Goal: Information Seeking & Learning: Learn about a topic

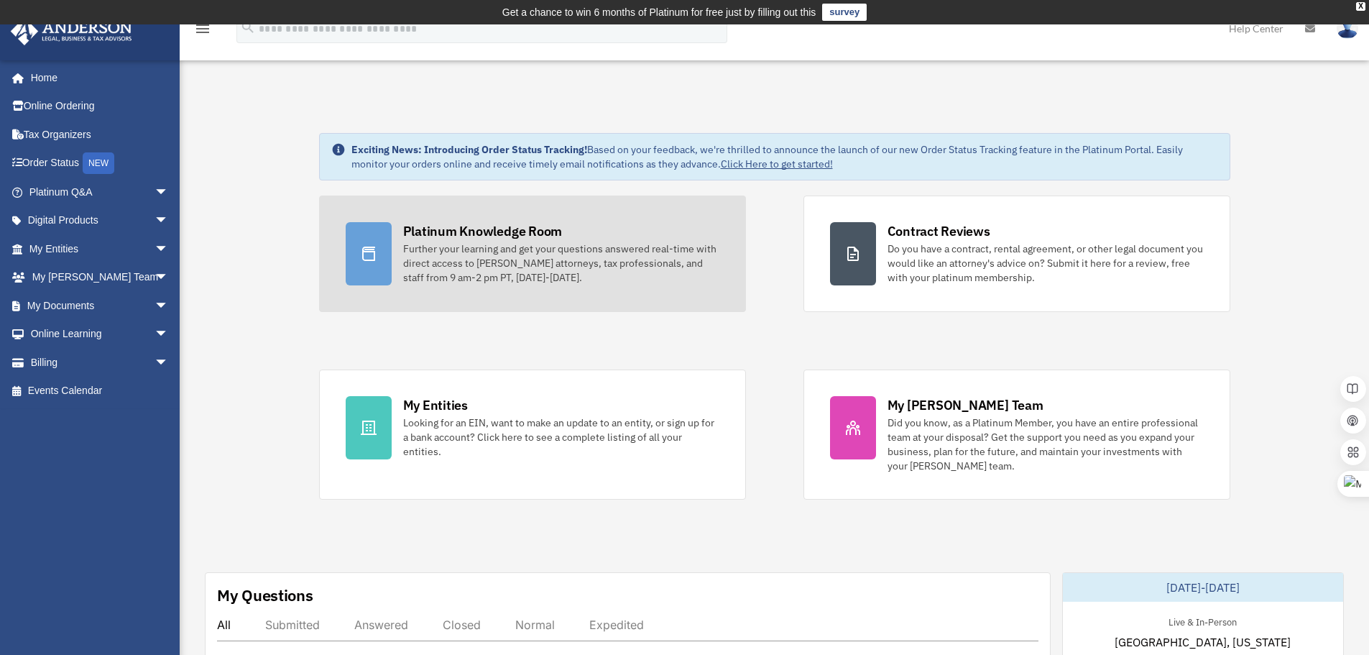
click at [525, 273] on div "Further your learning and get your questions answered real-time with direct acc…" at bounding box center [561, 263] width 316 height 43
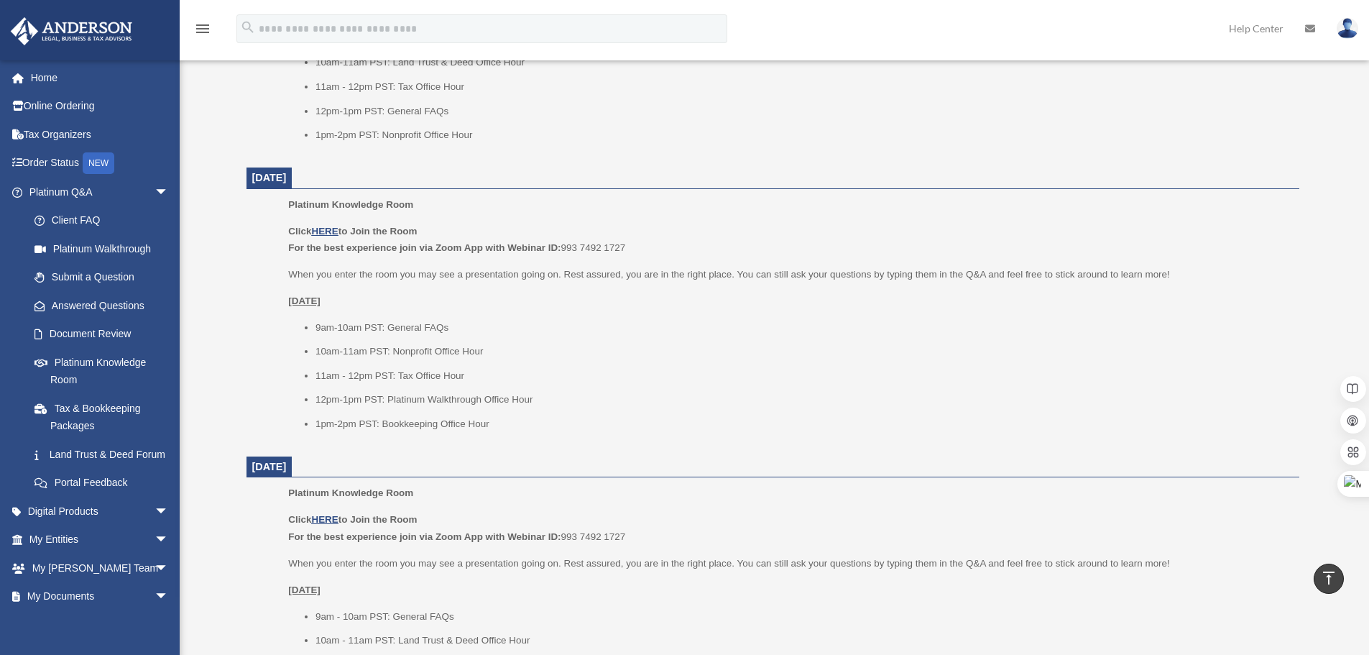
scroll to position [1150, 0]
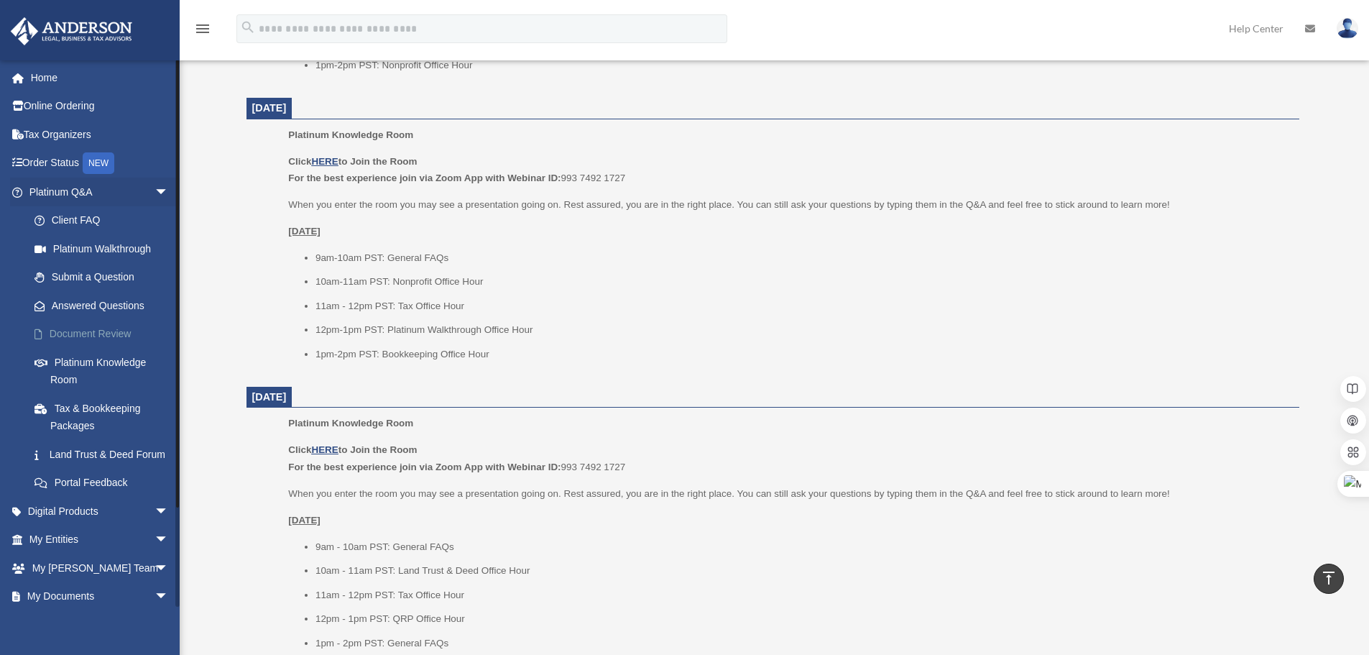
click at [108, 329] on link "Document Review" at bounding box center [105, 334] width 170 height 29
click at [116, 335] on link "Document Review" at bounding box center [105, 334] width 170 height 29
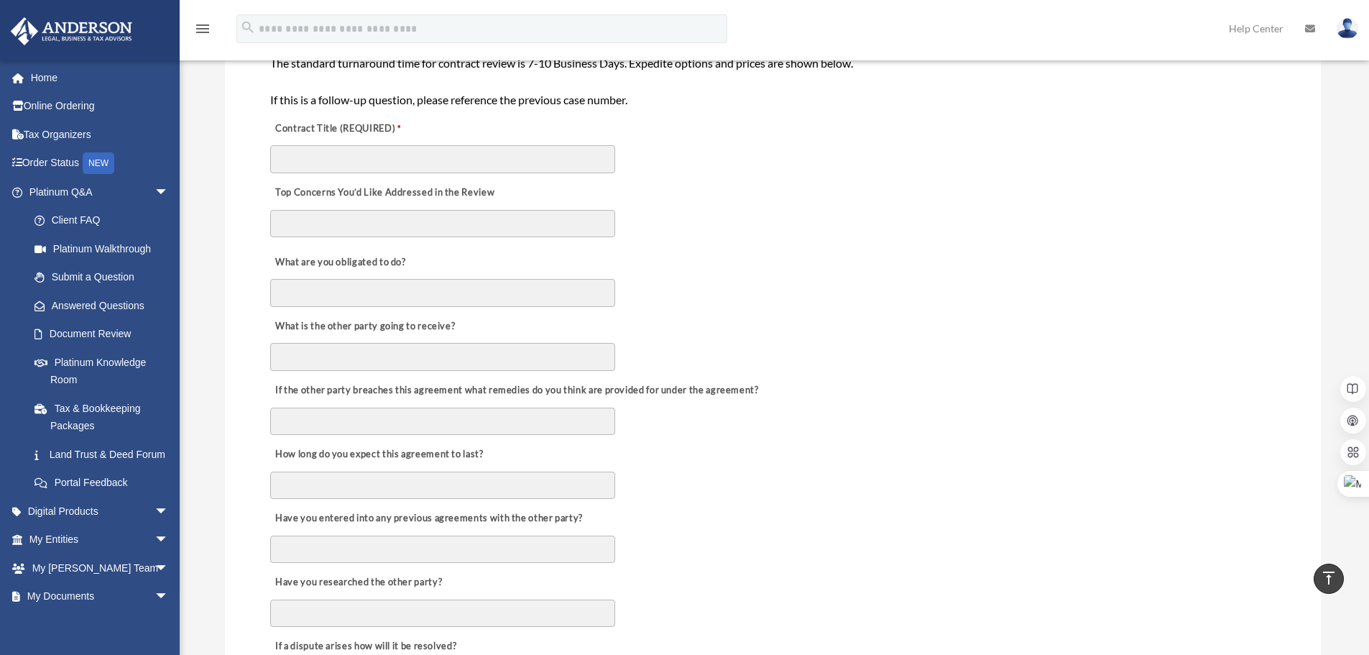
scroll to position [359, 0]
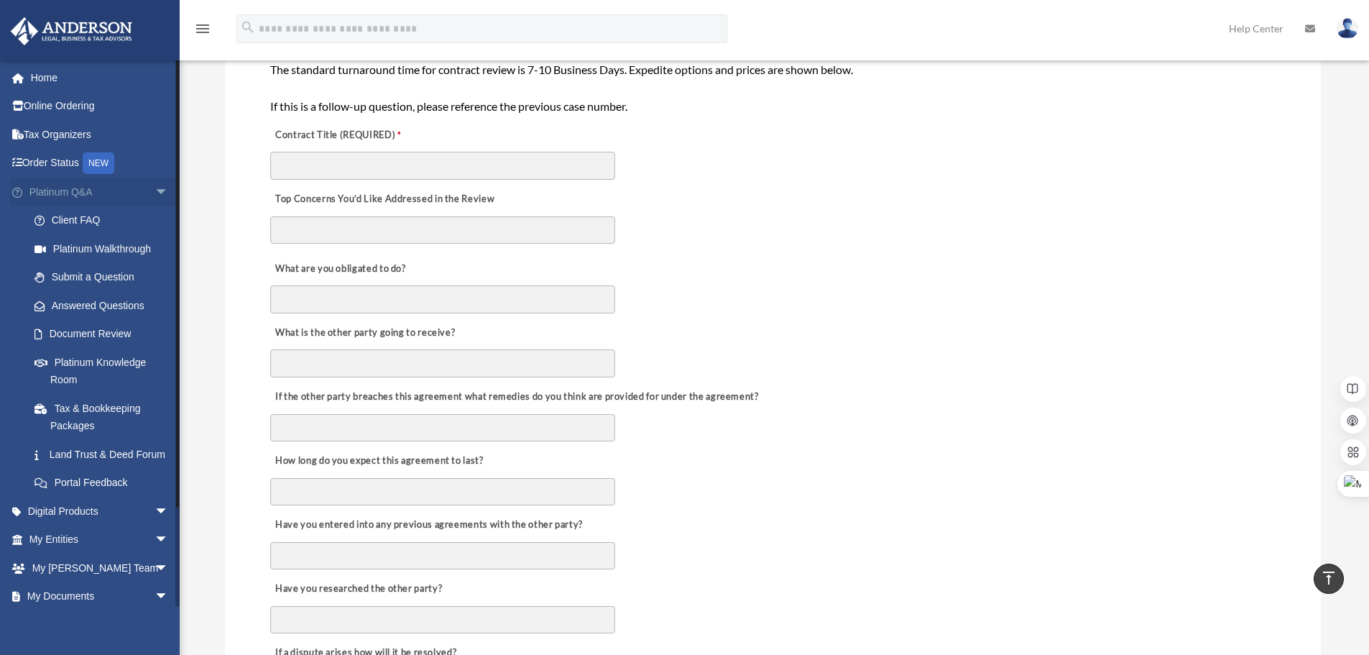
click at [155, 193] on span "arrow_drop_down" at bounding box center [169, 192] width 29 height 29
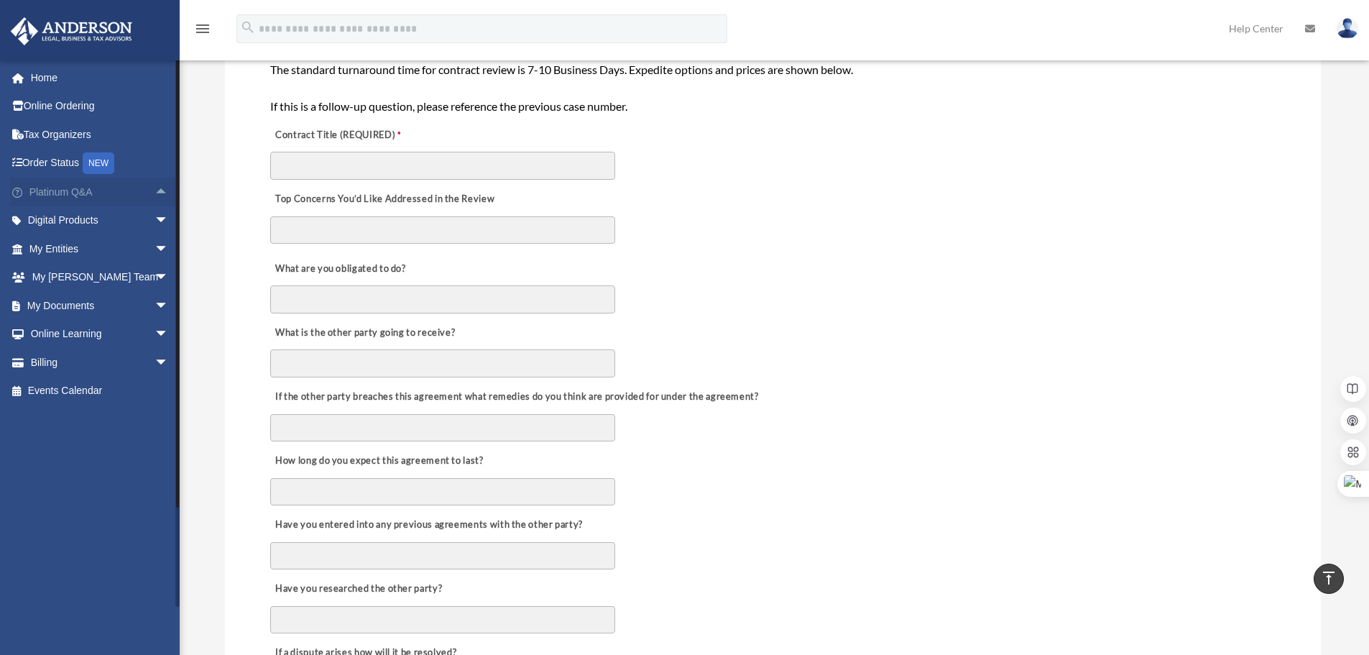
click at [155, 195] on span "arrow_drop_up" at bounding box center [169, 192] width 29 height 29
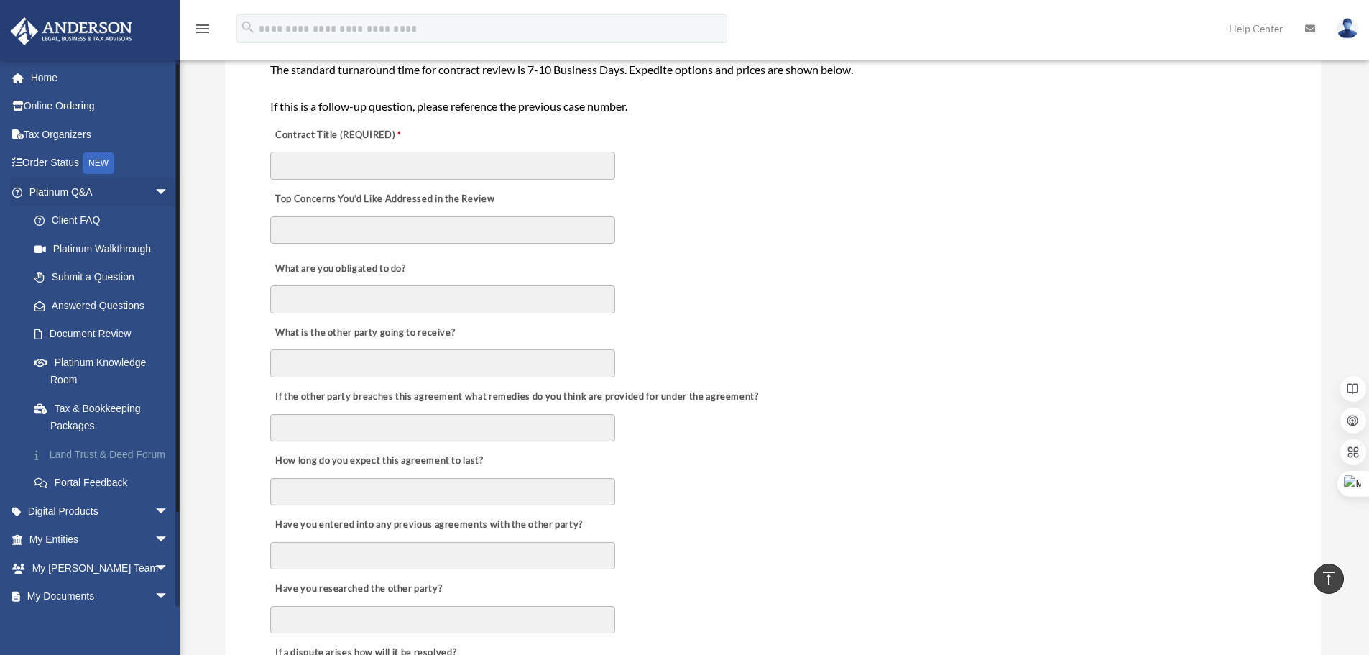
scroll to position [72, 0]
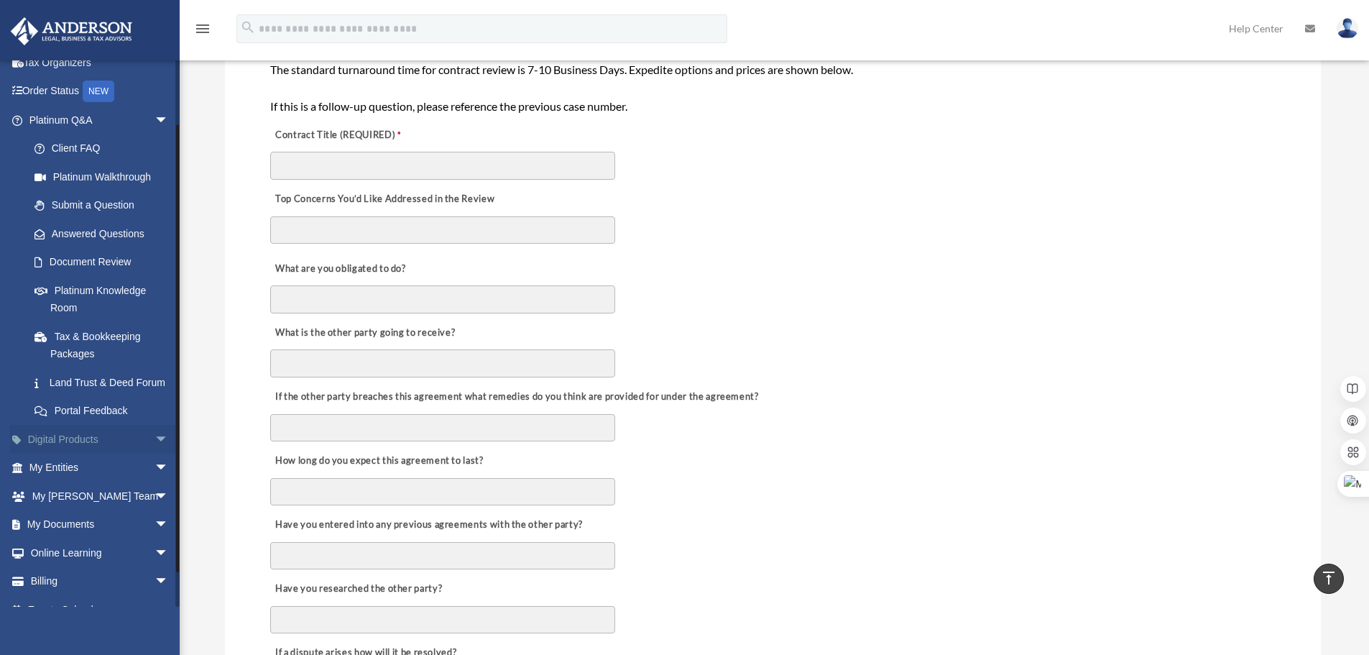
click at [155, 454] on span "arrow_drop_down" at bounding box center [169, 439] width 29 height 29
click at [155, 454] on span "arrow_drop_up" at bounding box center [169, 439] width 29 height 29
click at [138, 539] on link "My Documents arrow_drop_down" at bounding box center [100, 524] width 180 height 29
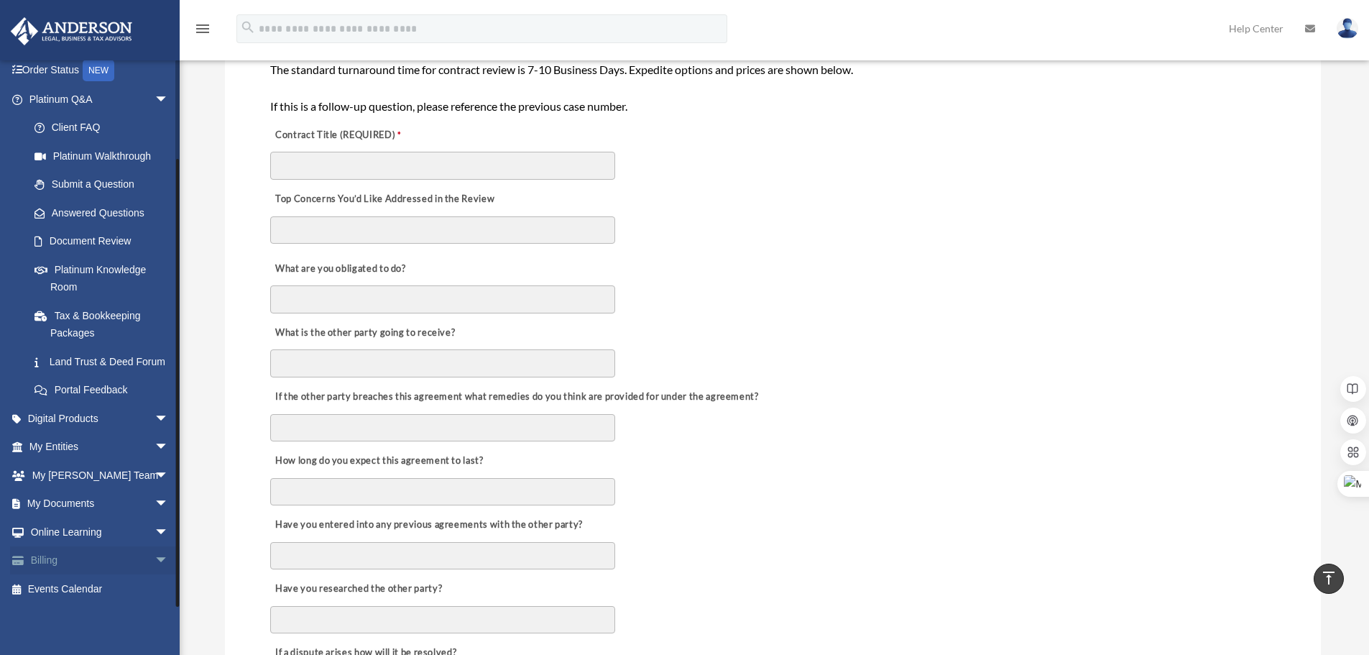
scroll to position [431, 0]
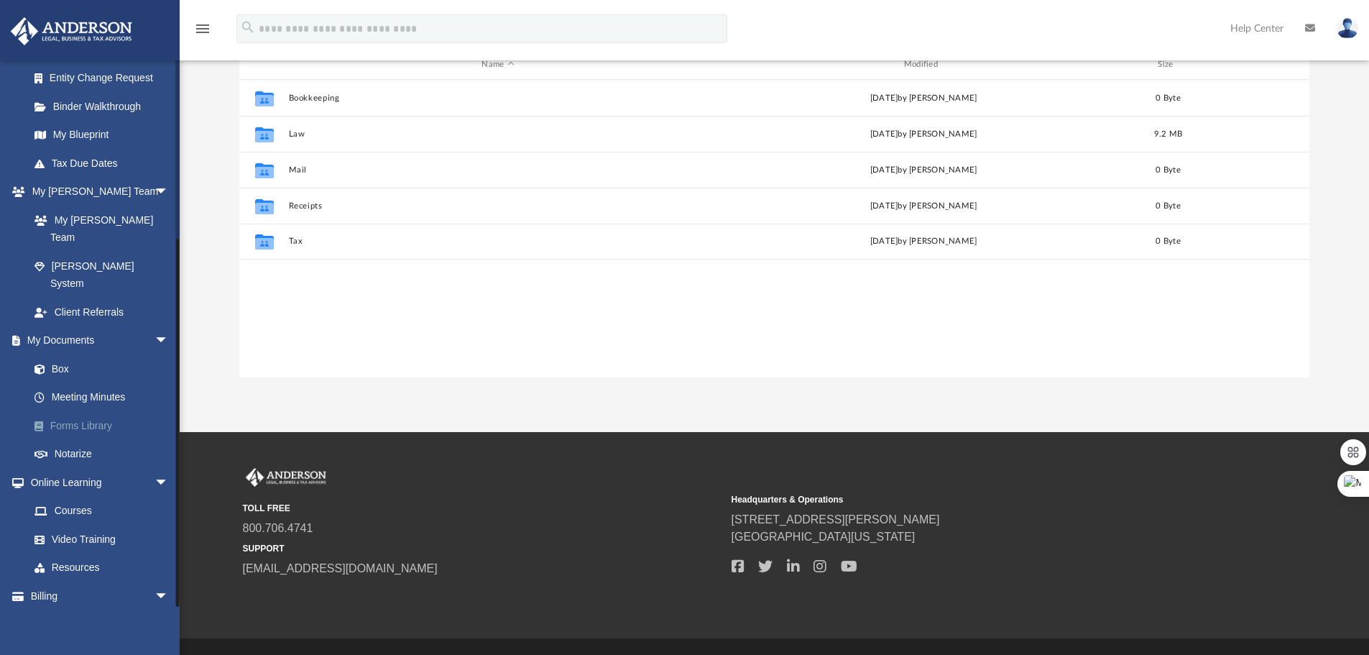
scroll to position [316, 1060]
click at [104, 411] on link "Forms Library" at bounding box center [105, 425] width 170 height 29
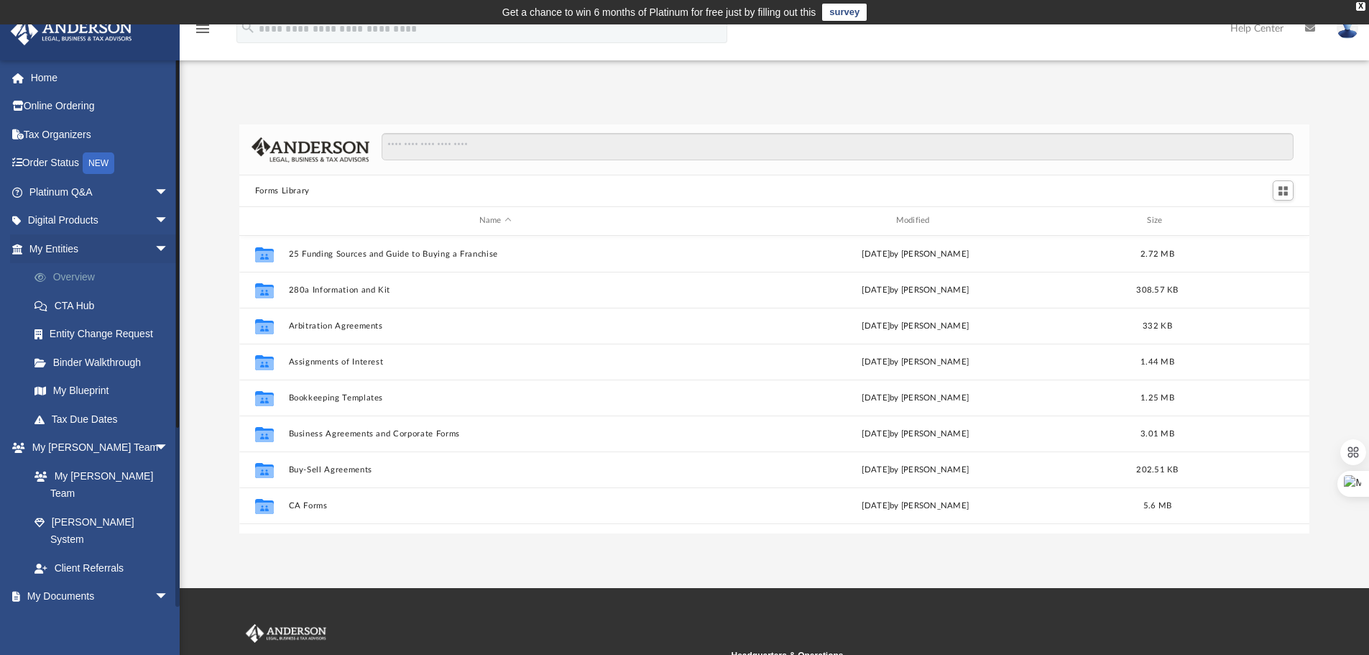
click at [76, 277] on link "Overview" at bounding box center [105, 277] width 170 height 29
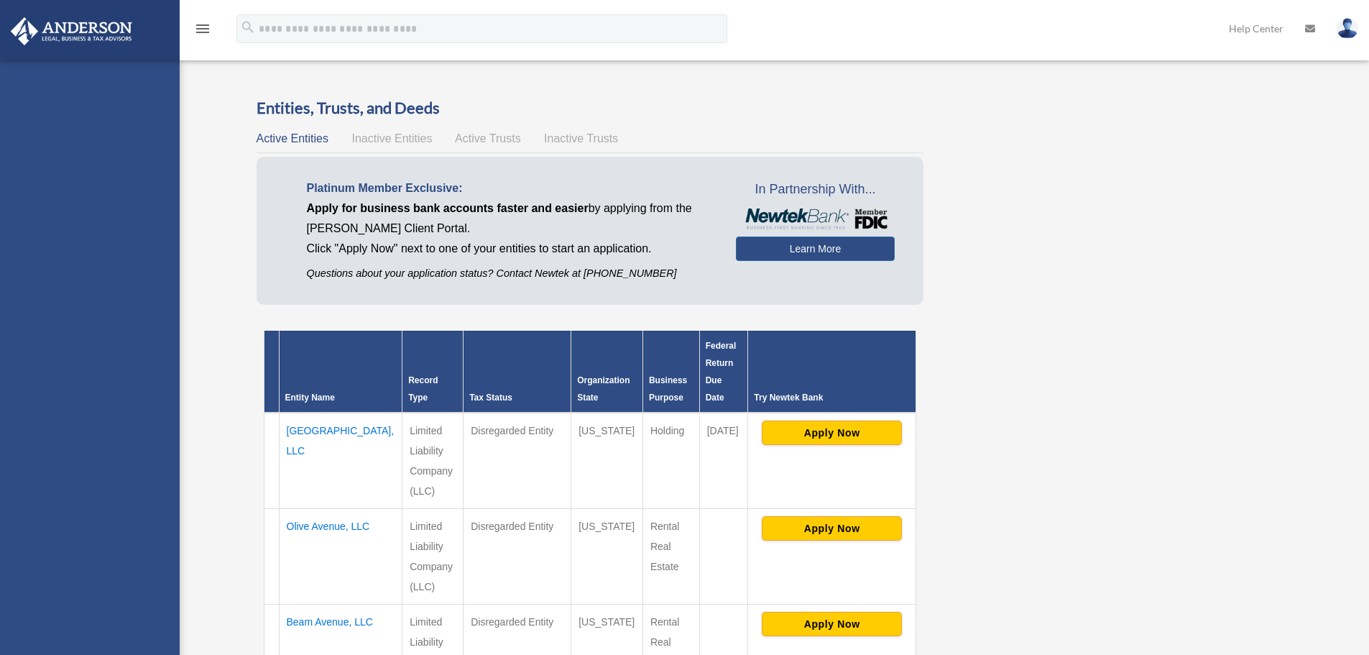
click at [96, 392] on div "[EMAIL_ADDRESS][DOMAIN_NAME] Sign Out [EMAIL_ADDRESS][DOMAIN_NAME] Home Online …" at bounding box center [90, 387] width 180 height 655
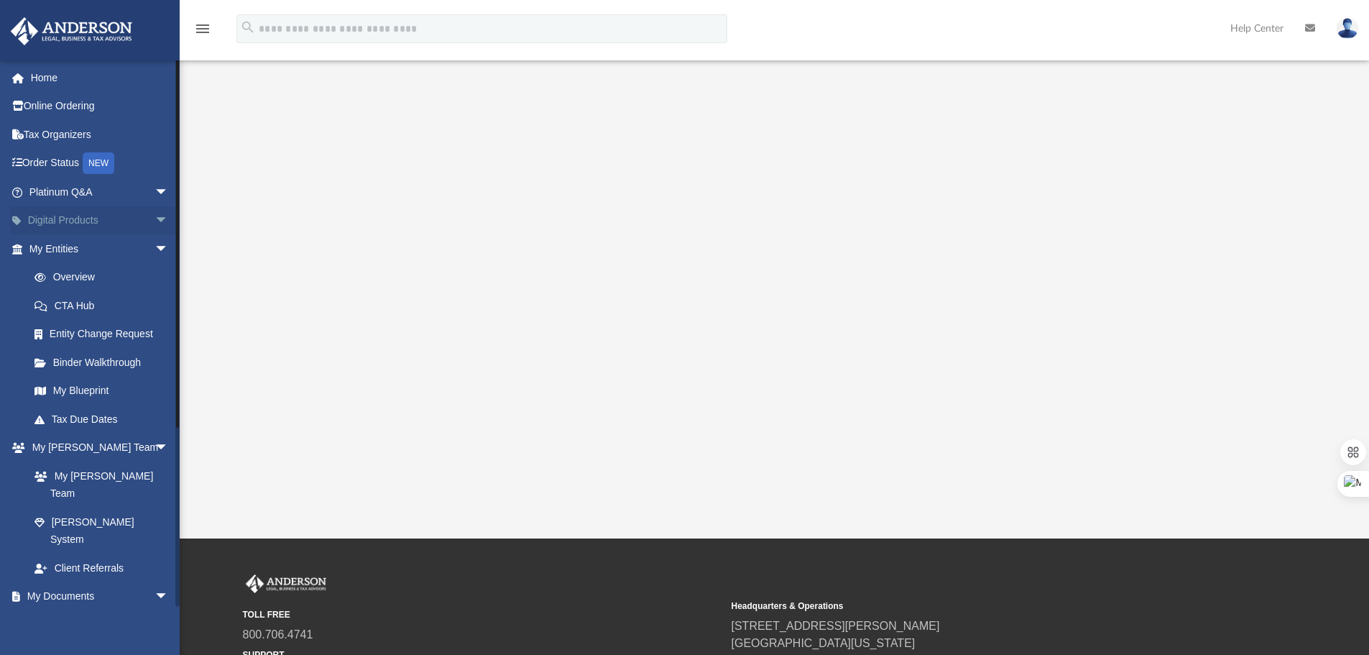
click at [155, 216] on span "arrow_drop_down" at bounding box center [169, 220] width 29 height 29
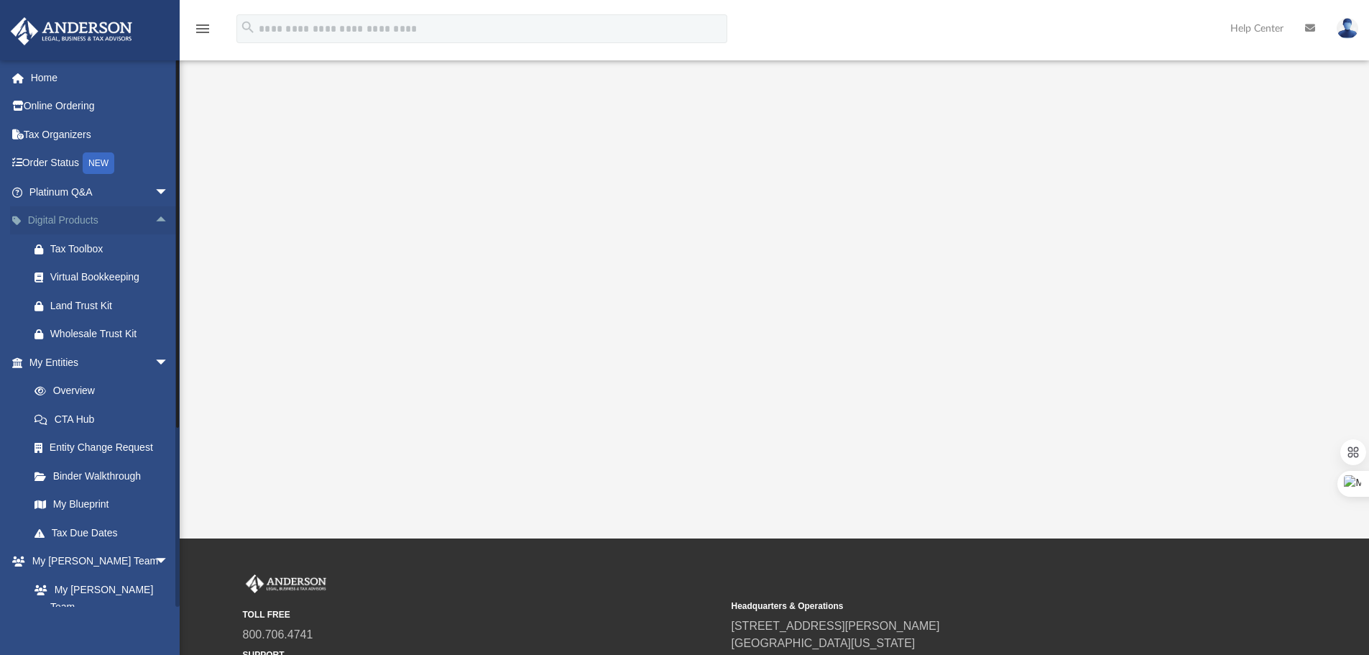
click at [155, 223] on span "arrow_drop_up" at bounding box center [169, 220] width 29 height 29
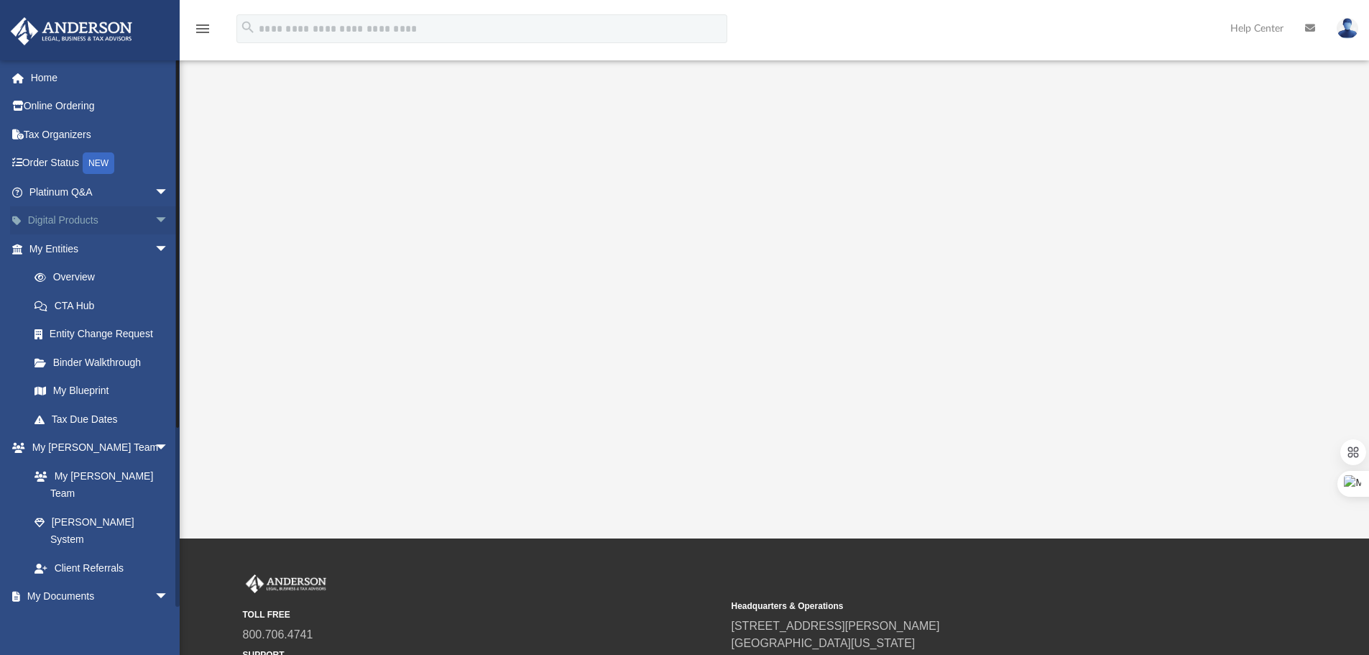
click at [155, 223] on span "arrow_drop_down" at bounding box center [169, 220] width 29 height 29
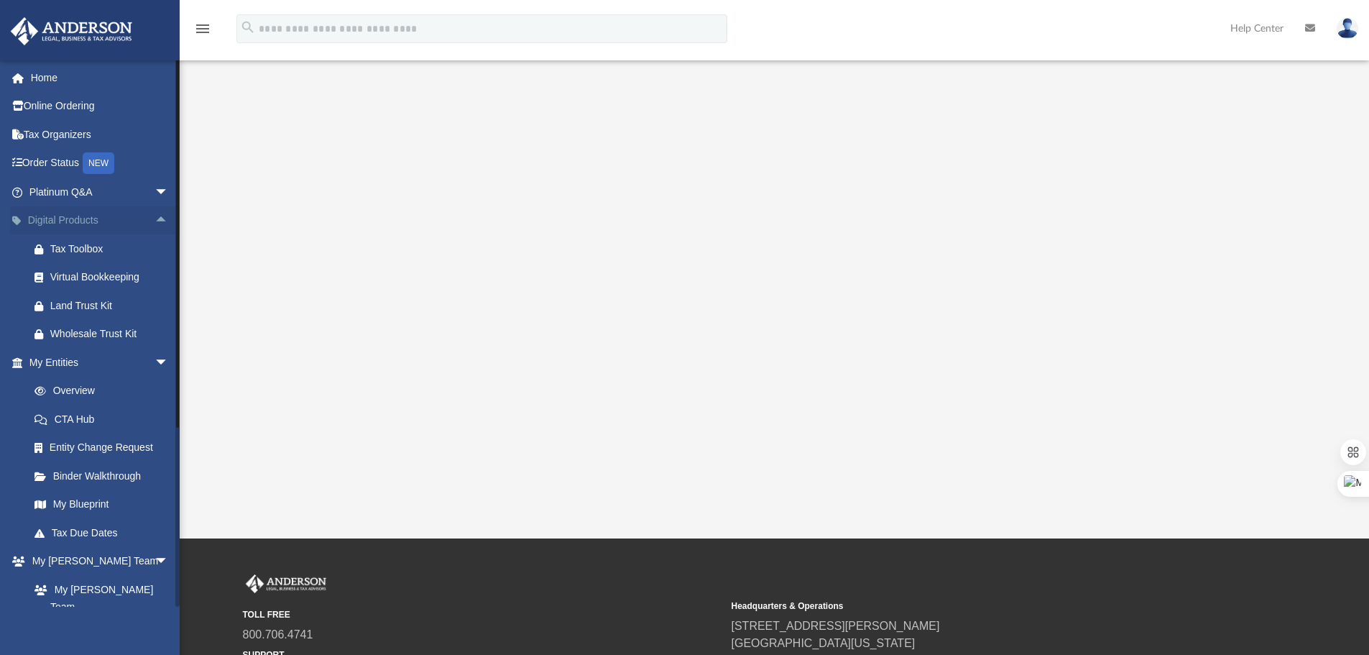
click at [155, 223] on span "arrow_drop_up" at bounding box center [169, 220] width 29 height 29
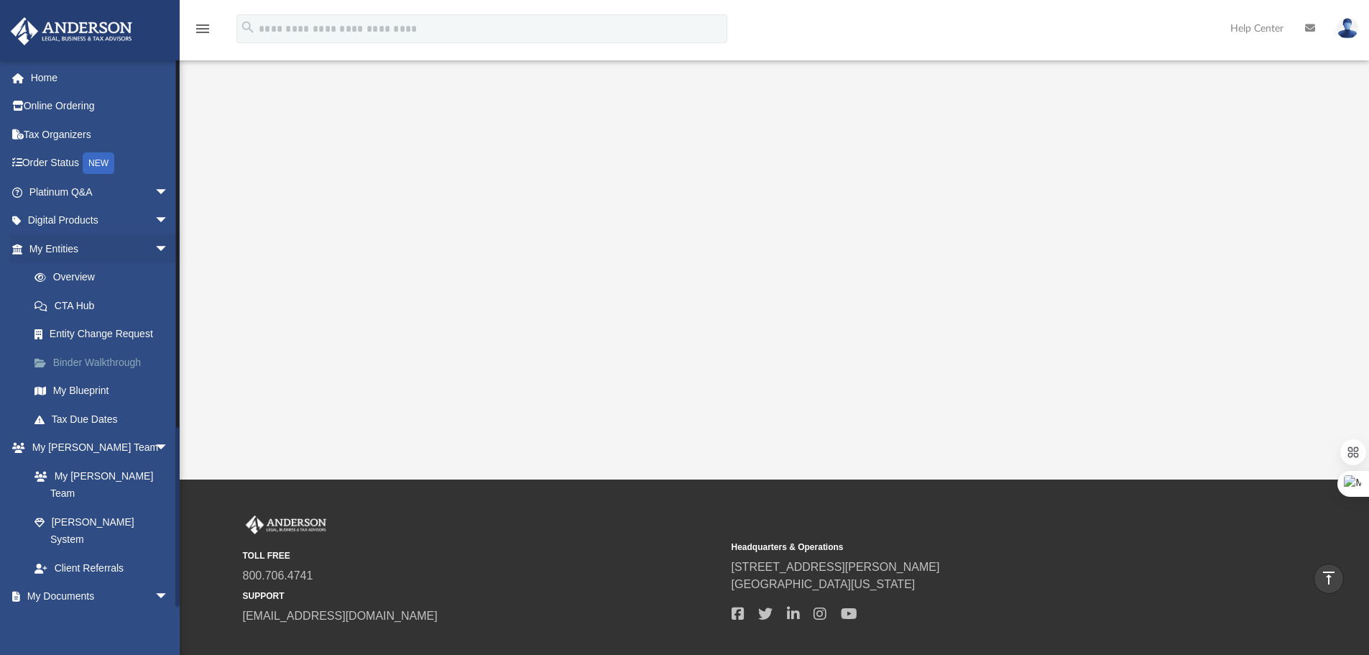
scroll to position [141, 0]
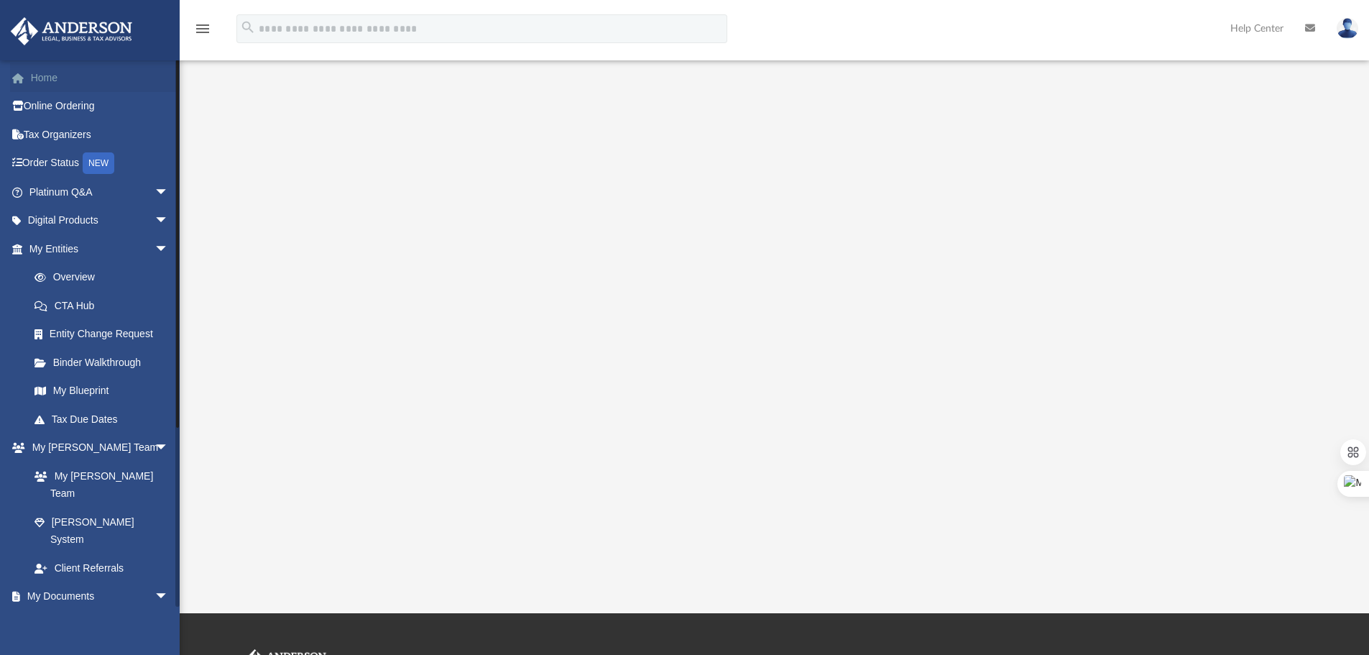
click at [85, 83] on link "Home" at bounding box center [100, 77] width 180 height 29
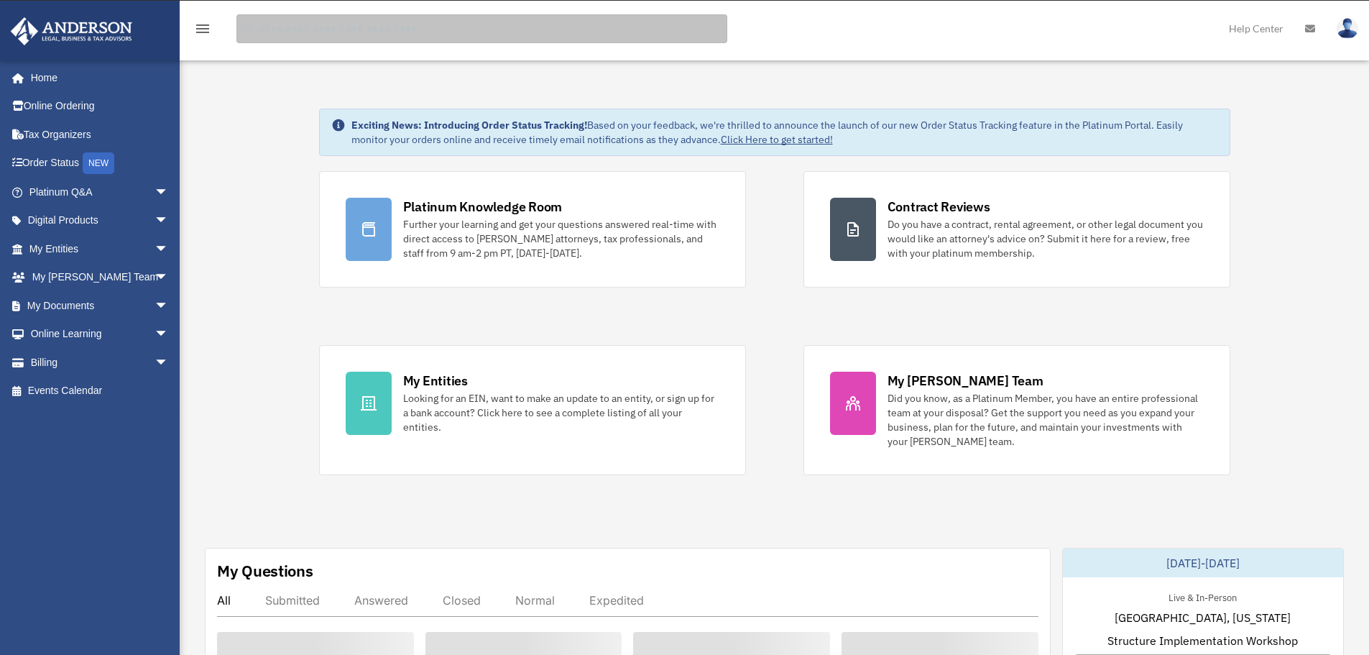
click at [372, 29] on input "search" at bounding box center [482, 28] width 491 height 29
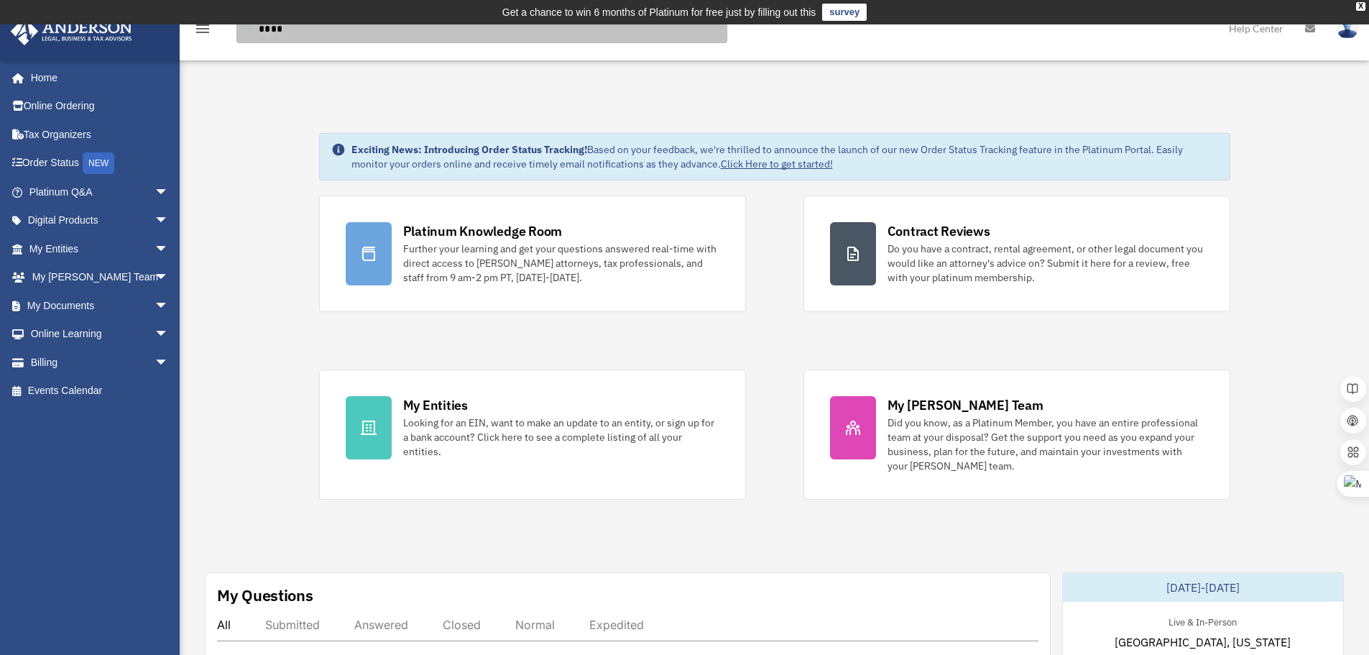
type input "****"
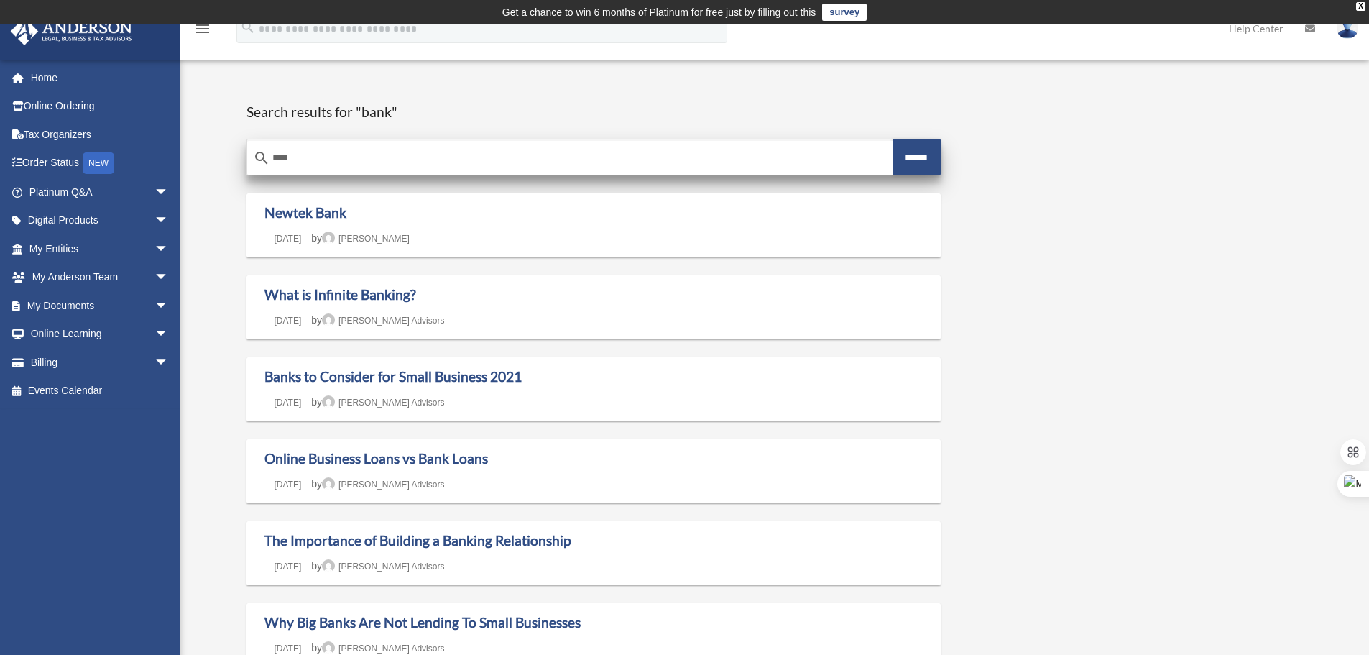
click at [325, 154] on input "****" at bounding box center [570, 158] width 646 height 35
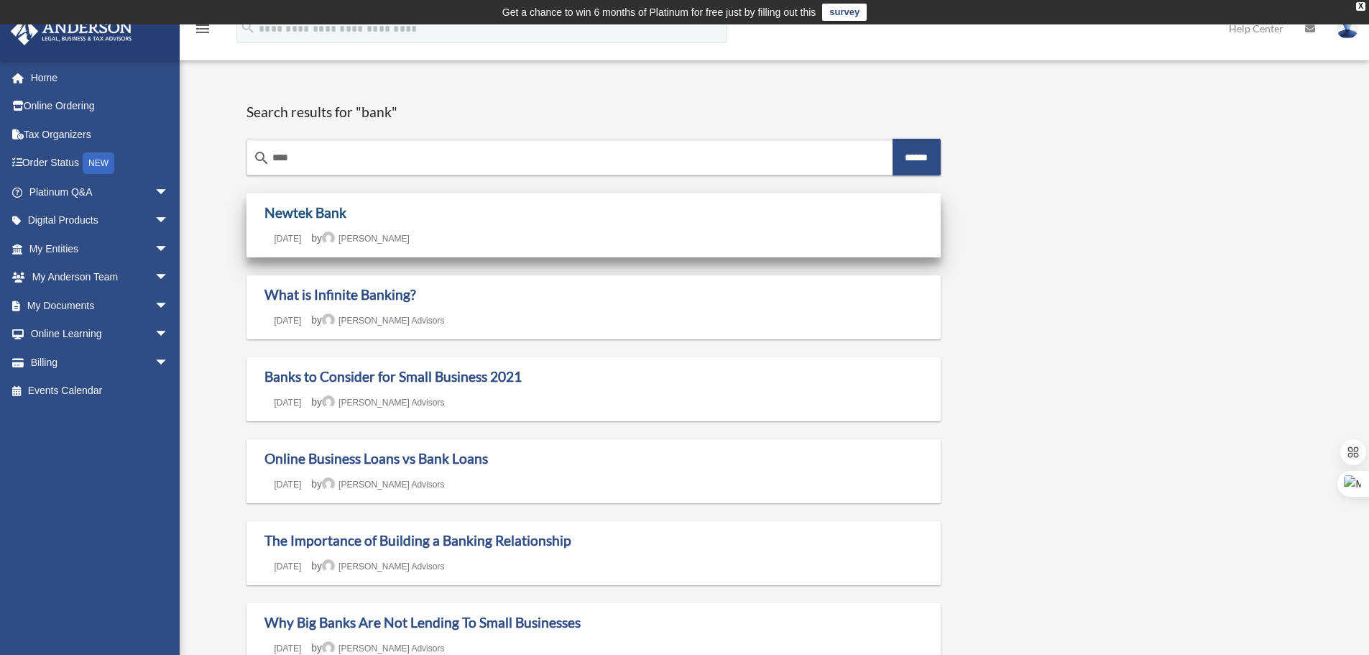
click at [297, 215] on link "Newtek Bank" at bounding box center [306, 212] width 82 height 17
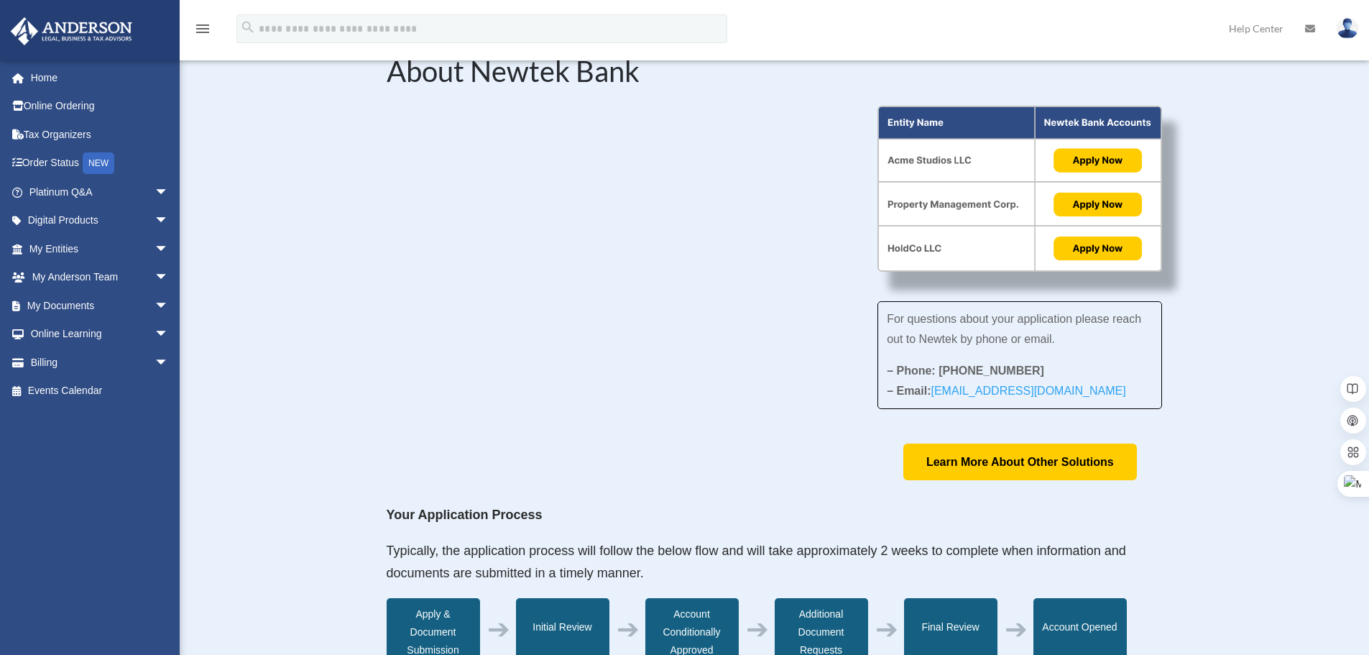
scroll to position [72, 0]
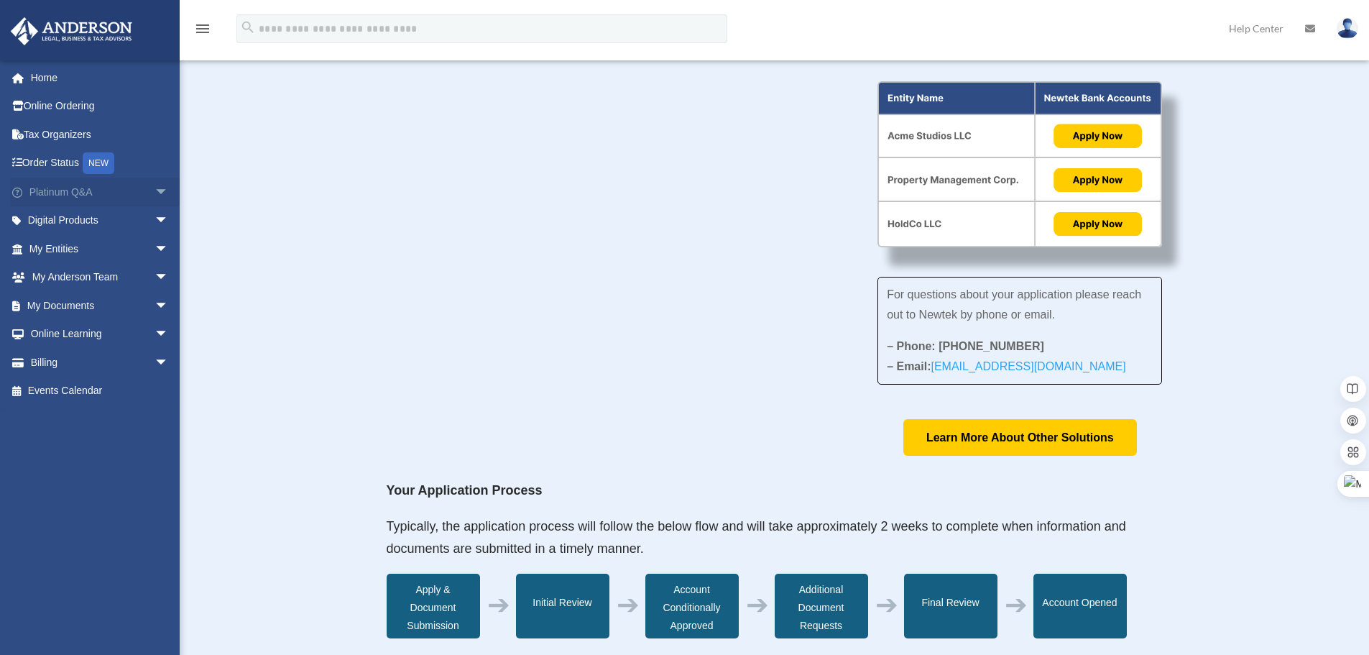
click at [155, 196] on span "arrow_drop_down" at bounding box center [169, 192] width 29 height 29
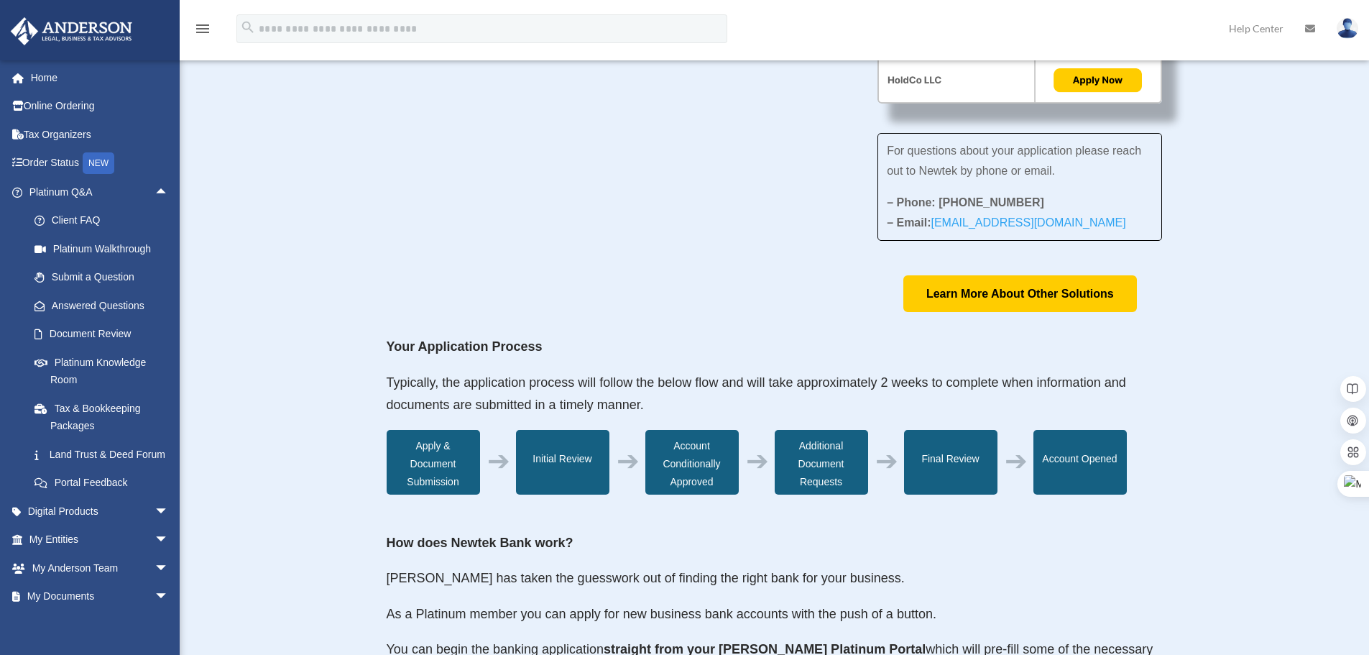
scroll to position [0, 0]
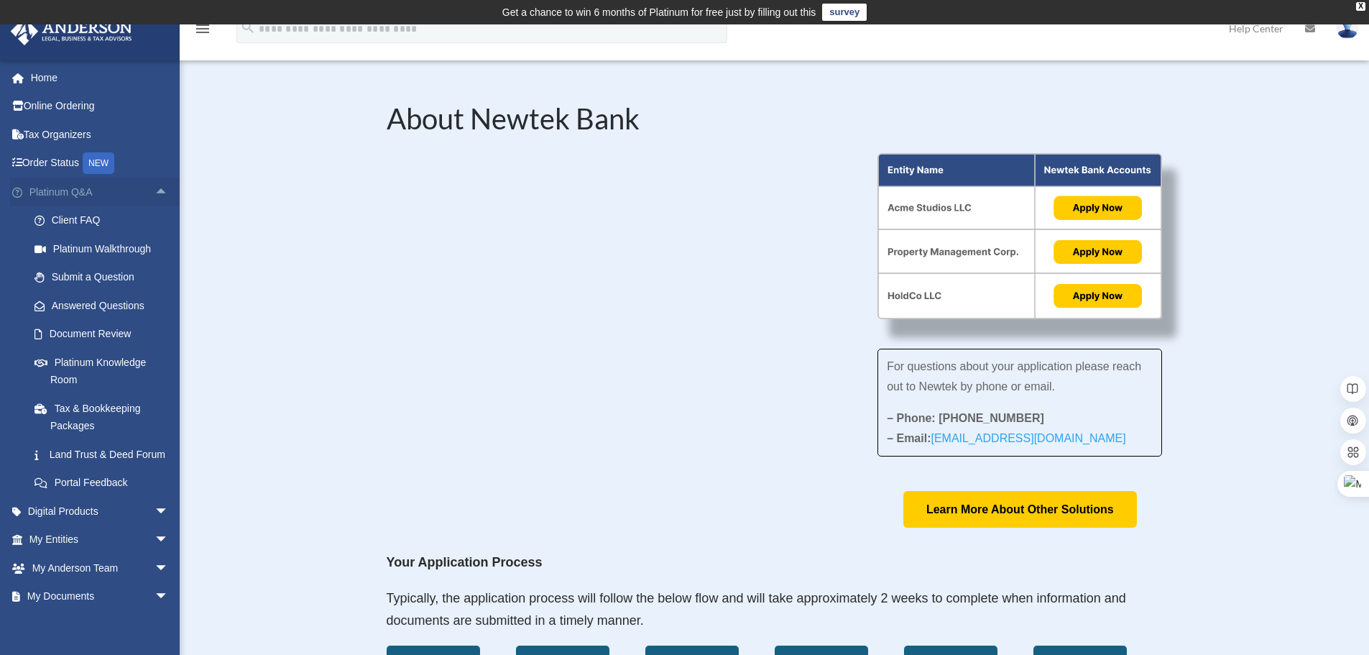
click at [155, 193] on span "arrow_drop_up" at bounding box center [169, 192] width 29 height 29
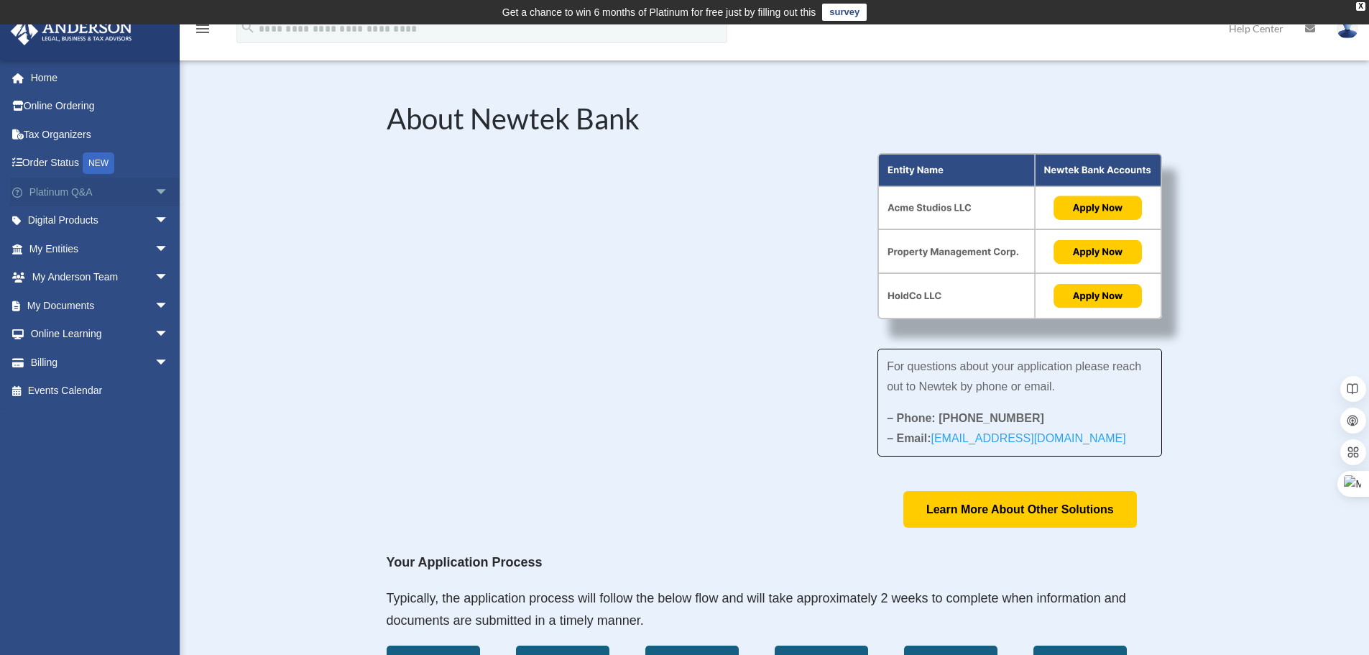
click at [155, 196] on span "arrow_drop_down" at bounding box center [169, 192] width 29 height 29
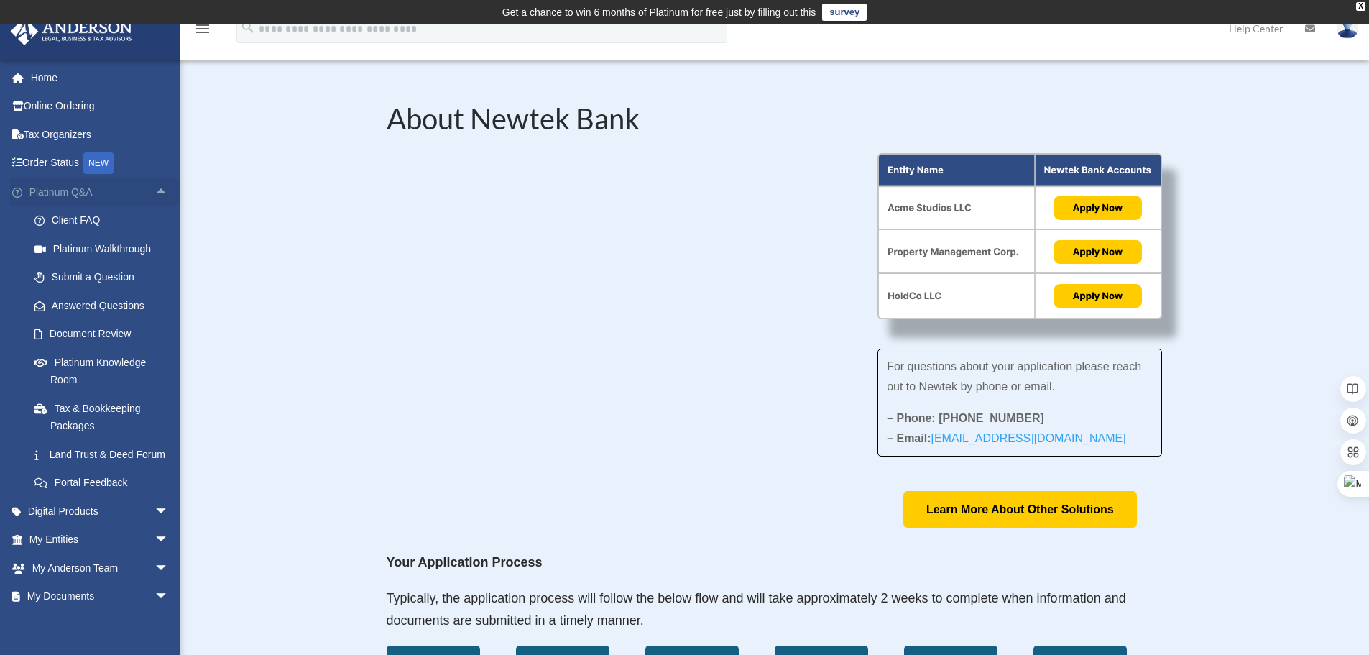
click at [155, 189] on span "arrow_drop_up" at bounding box center [169, 192] width 29 height 29
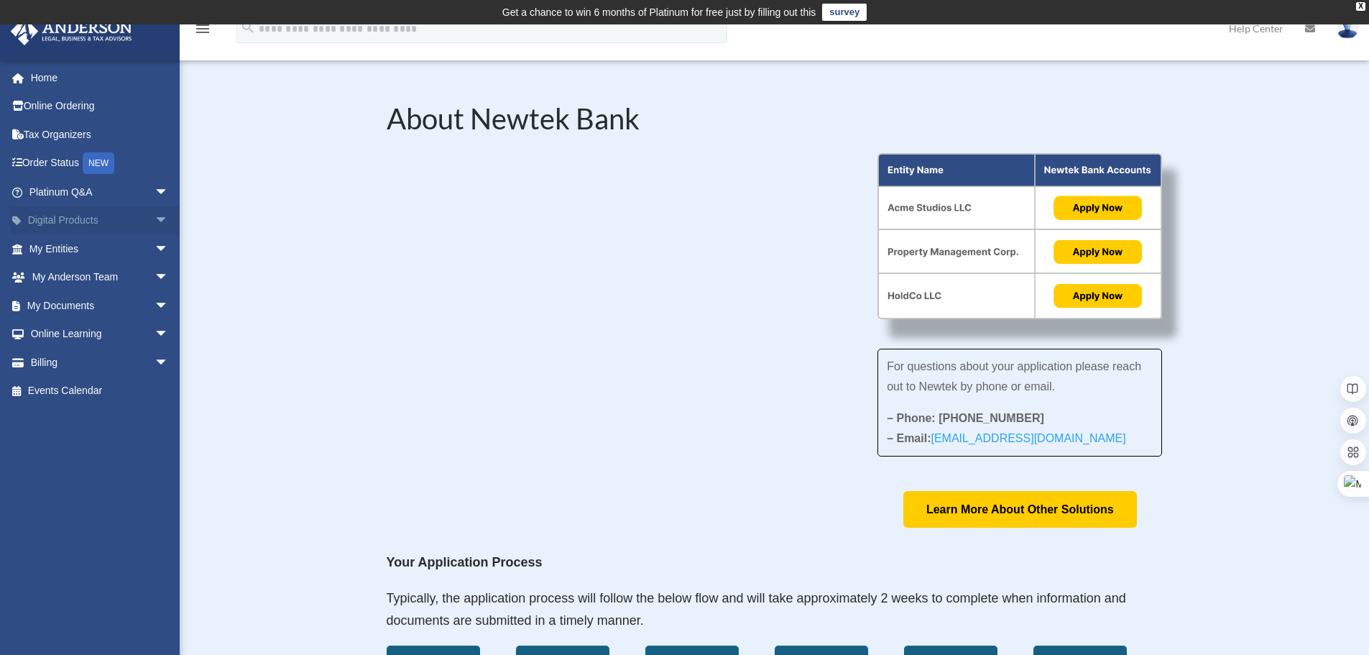
click at [155, 217] on span "arrow_drop_down" at bounding box center [169, 220] width 29 height 29
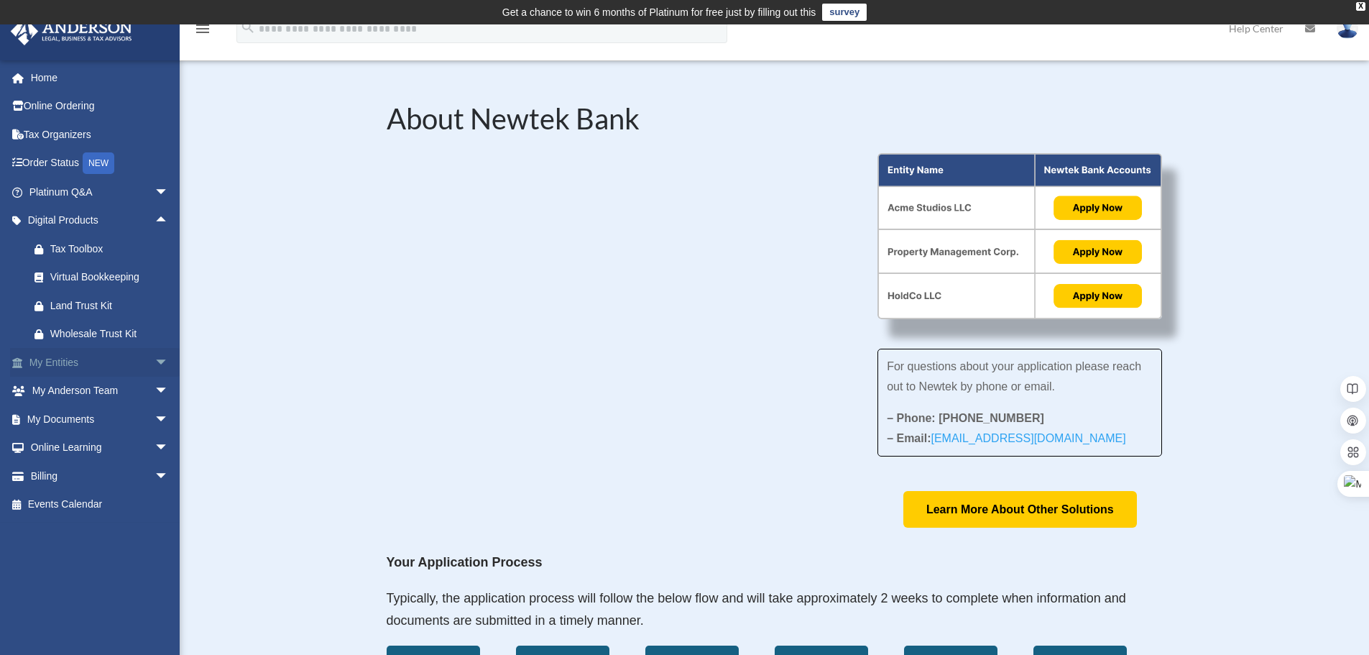
click at [155, 362] on span "arrow_drop_down" at bounding box center [169, 362] width 29 height 29
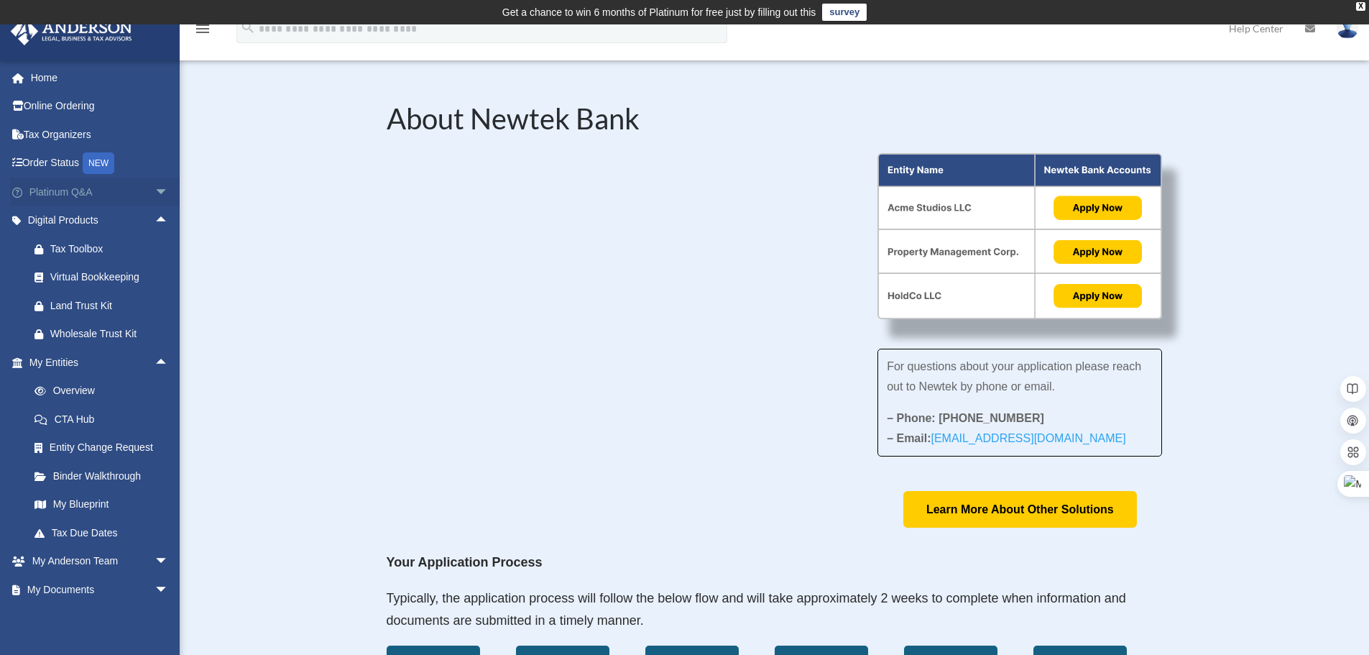
click at [127, 195] on link "Platinum Q&A arrow_drop_down" at bounding box center [100, 192] width 180 height 29
click at [155, 220] on span "arrow_drop_up" at bounding box center [169, 220] width 29 height 29
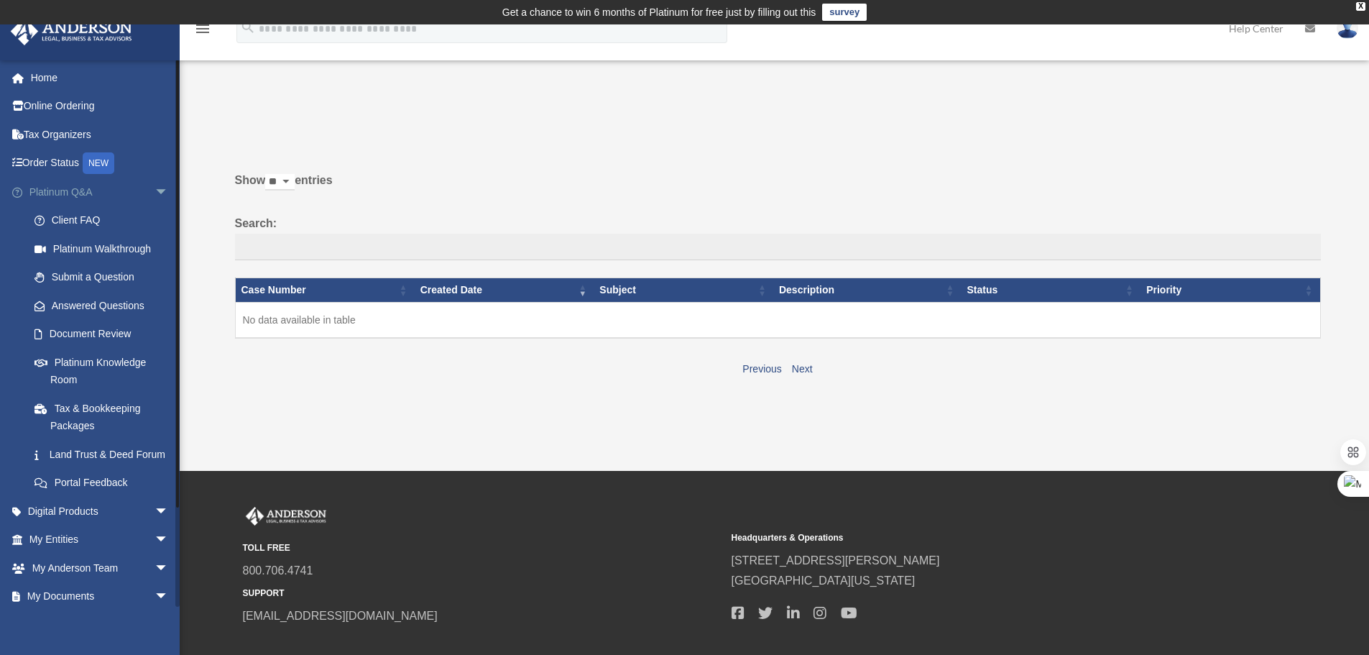
click at [155, 194] on span "arrow_drop_down" at bounding box center [169, 192] width 29 height 29
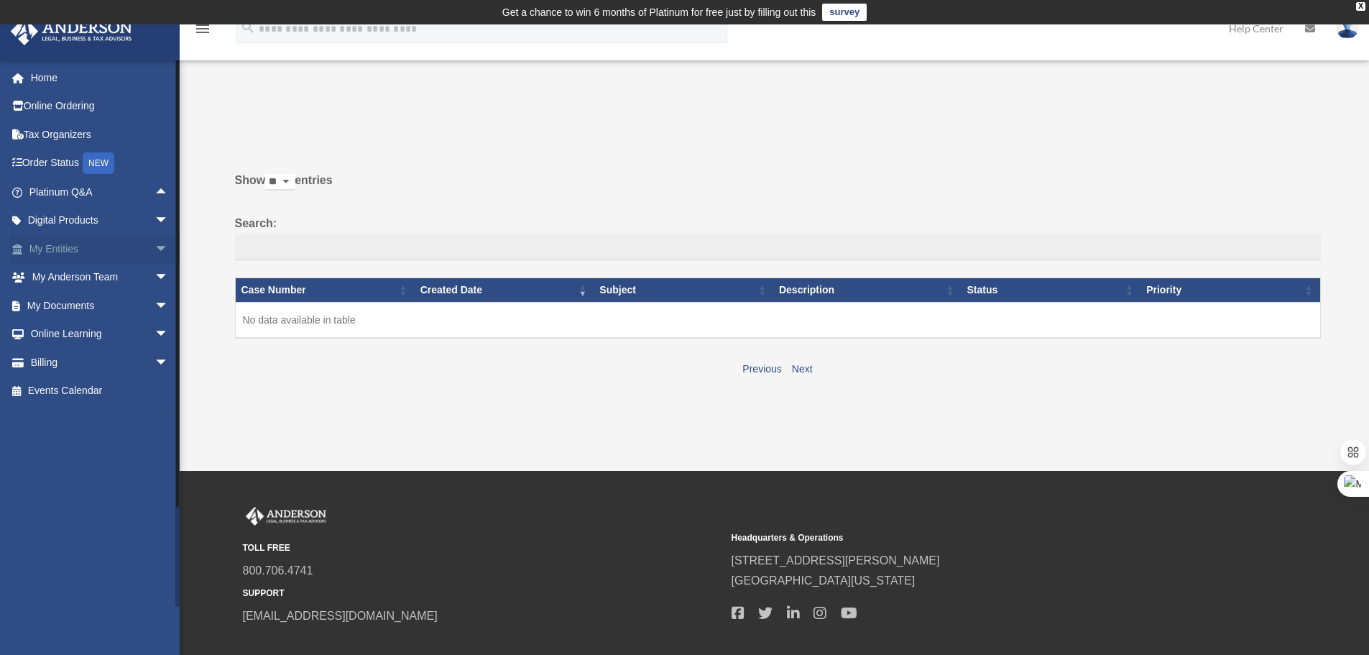
click at [110, 249] on link "My Entities arrow_drop_down" at bounding box center [100, 248] width 180 height 29
click at [155, 249] on span "arrow_drop_down" at bounding box center [169, 248] width 29 height 29
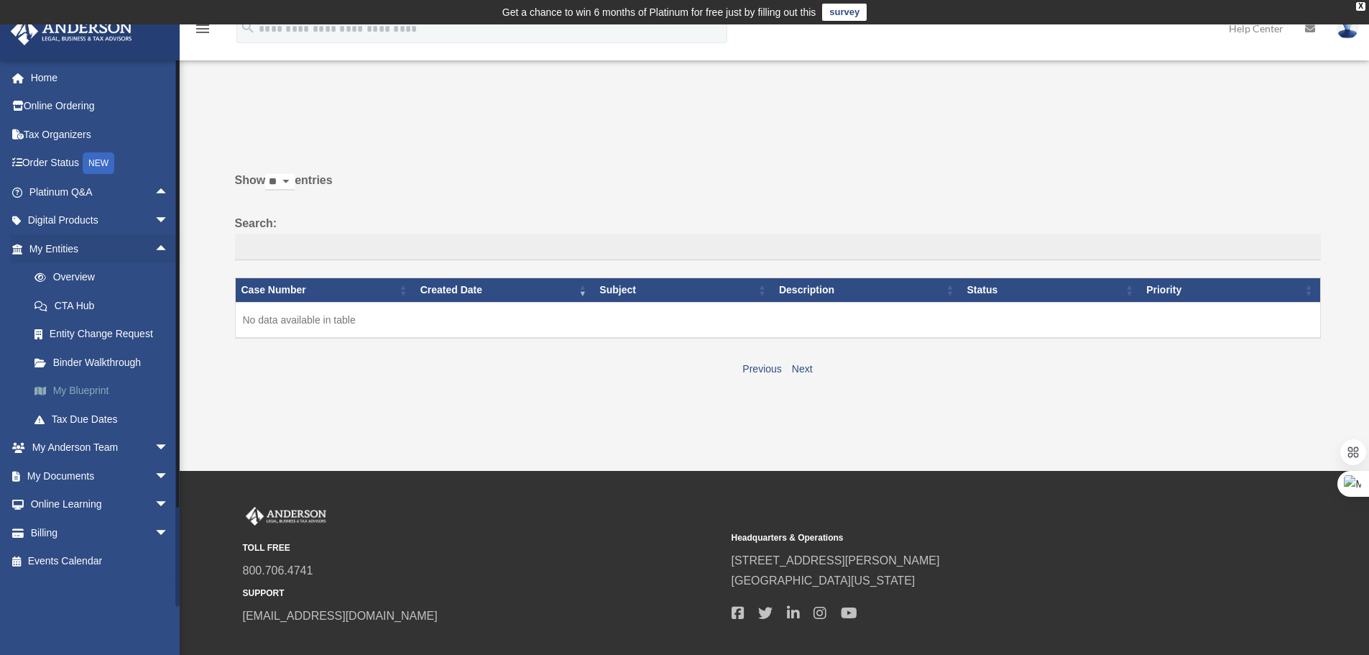
click at [91, 395] on link "My Blueprint" at bounding box center [105, 391] width 170 height 29
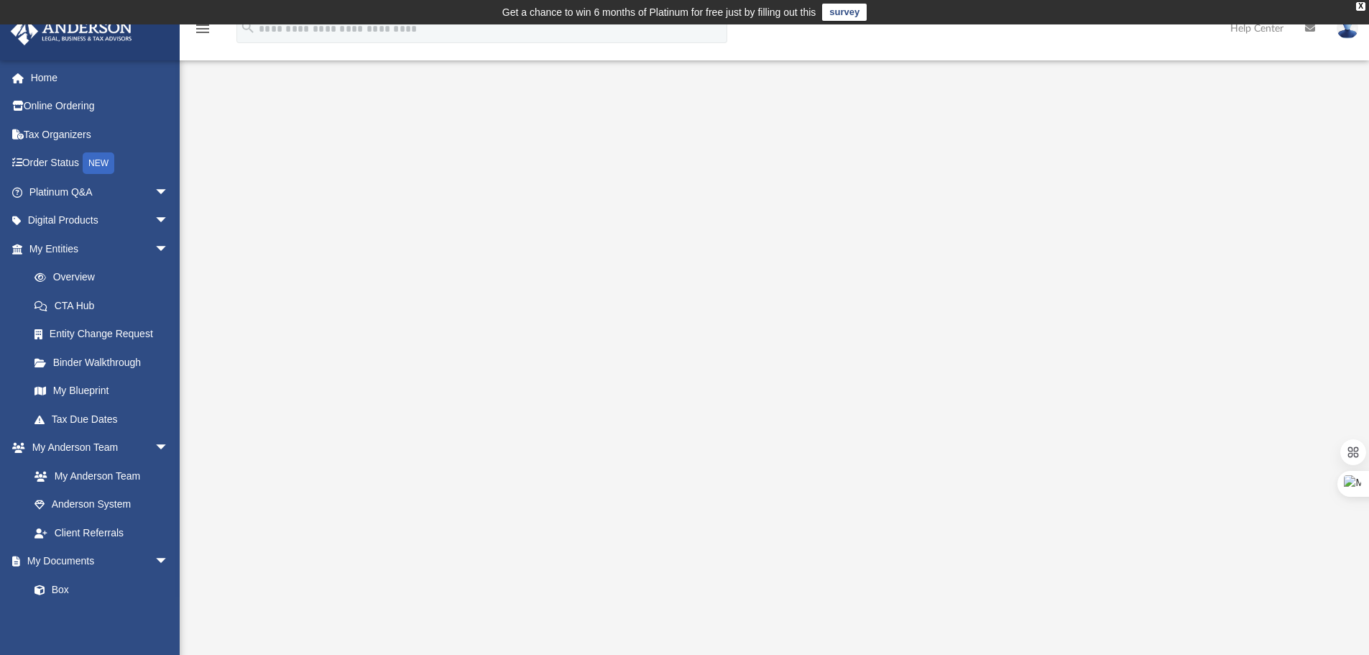
click at [252, 361] on div at bounding box center [774, 411] width 1071 height 575
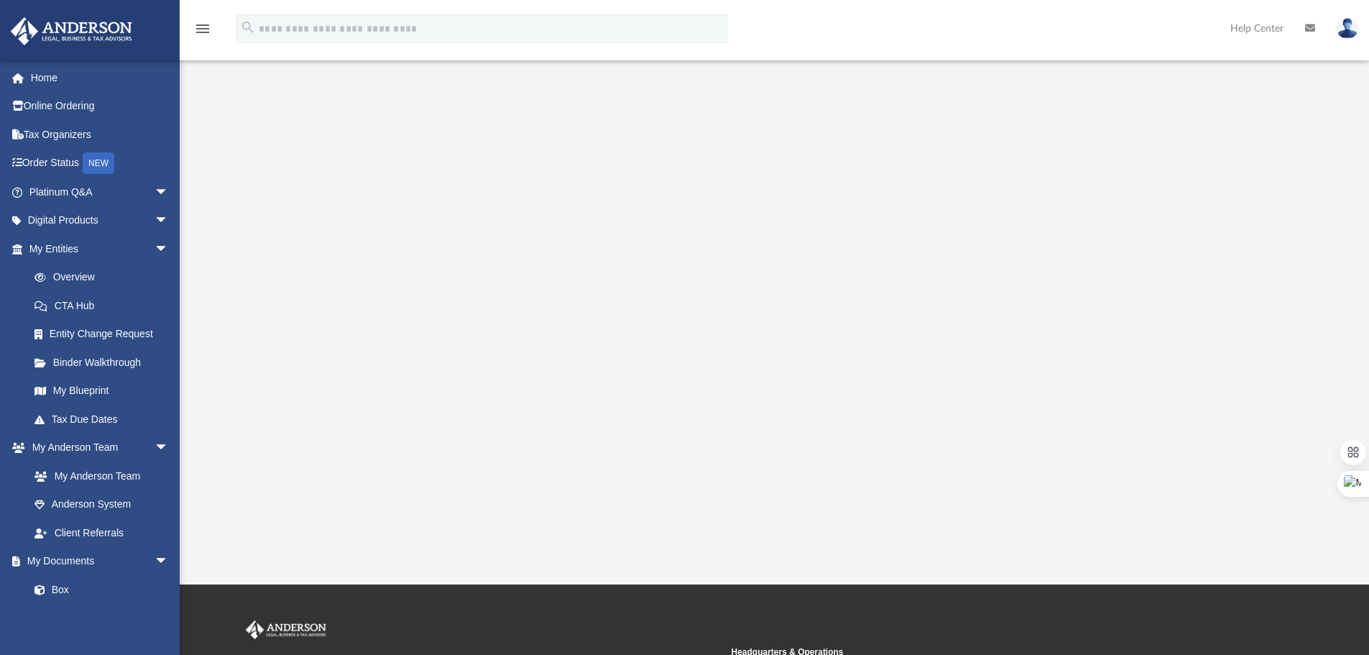
scroll to position [216, 0]
